Goal: Task Accomplishment & Management: Manage account settings

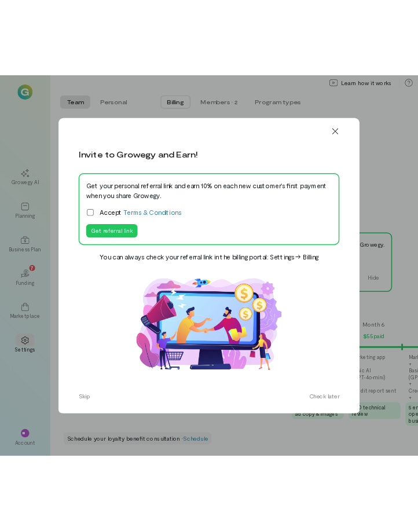
scroll to position [0, 827]
